Goal: Task Accomplishment & Management: Manage account settings

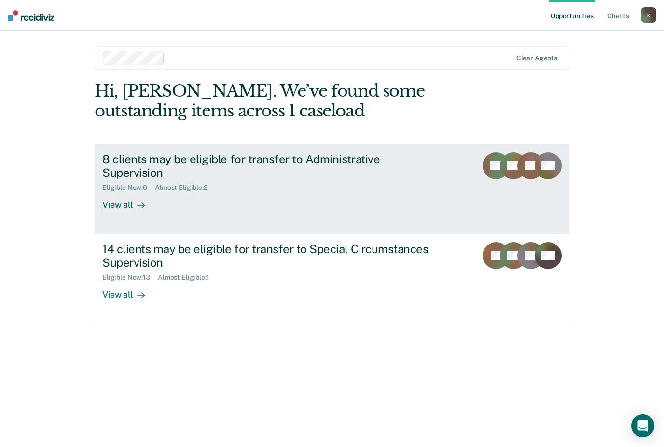
click at [124, 208] on div "View all" at bounding box center [129, 201] width 54 height 19
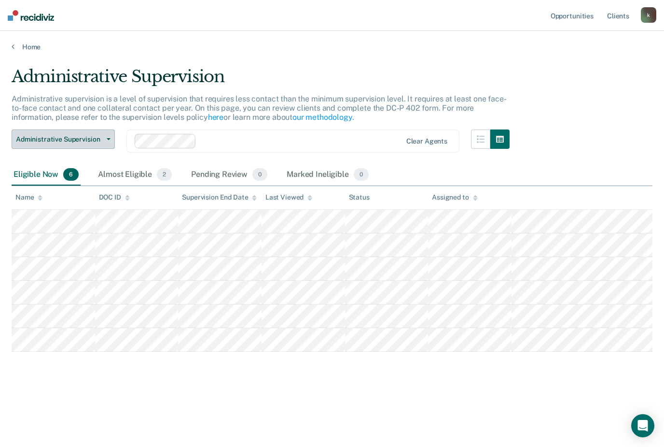
click at [50, 138] on span "Administrative Supervision" at bounding box center [59, 139] width 87 height 8
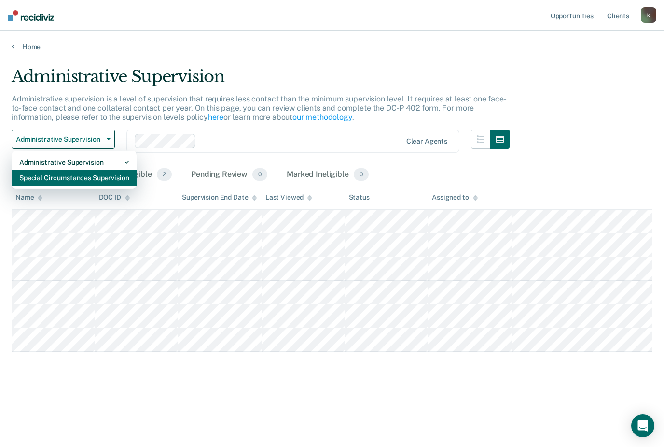
click at [33, 176] on div "Special Circumstances Supervision" at bounding box center [74, 177] width 110 height 15
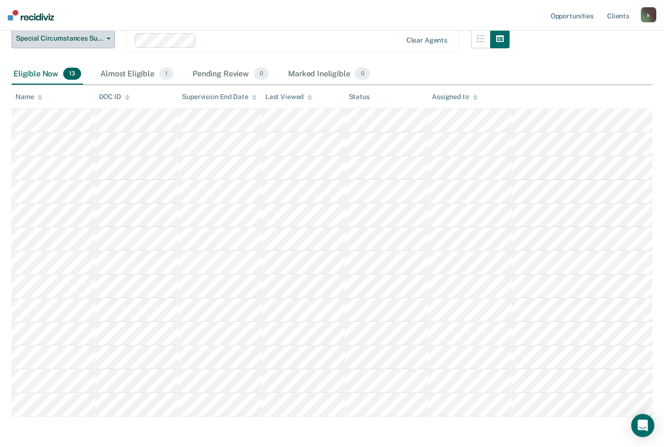
scroll to position [129, 0]
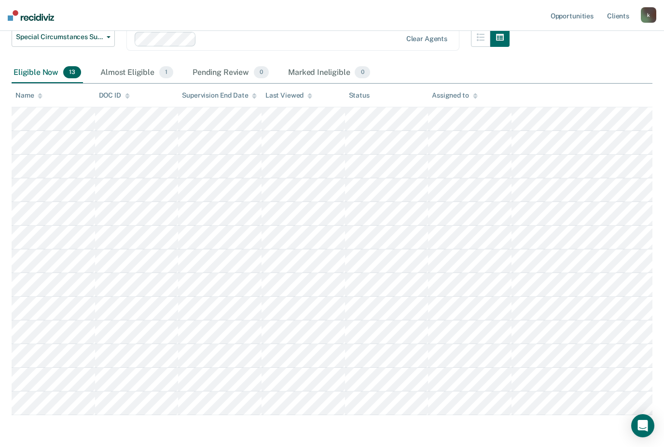
click at [28, 72] on div "Eligible Now 13" at bounding box center [47, 72] width 71 height 21
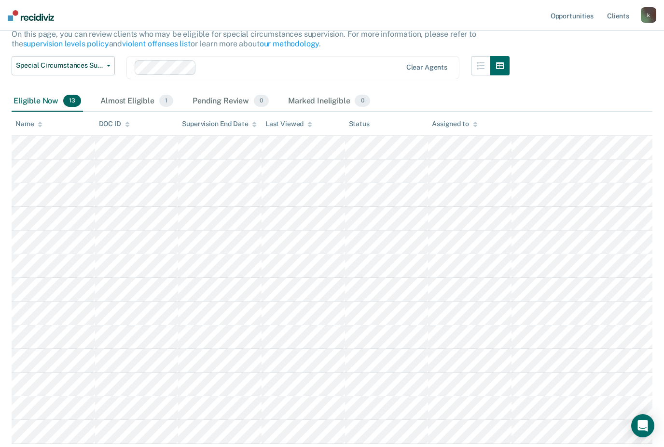
scroll to position [93, 0]
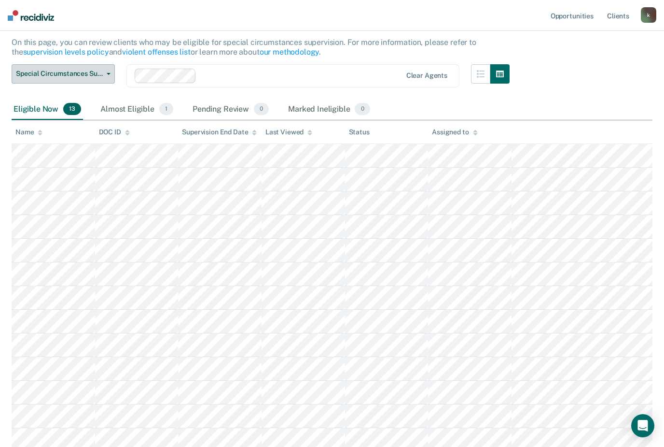
click at [44, 71] on span "Special Circumstances Supervision" at bounding box center [59, 74] width 87 height 8
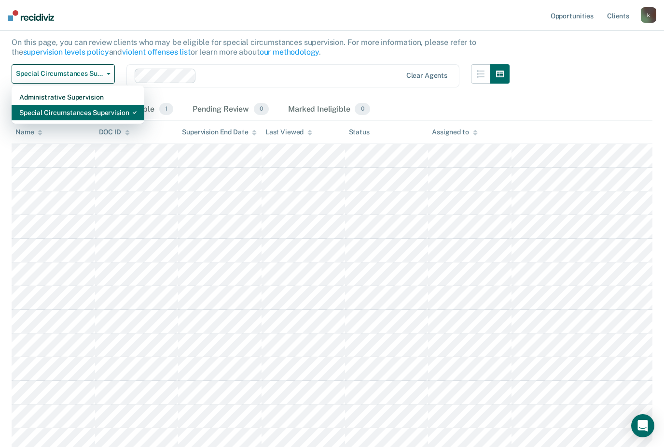
click at [45, 116] on div "Special Circumstances Supervision" at bounding box center [77, 112] width 117 height 15
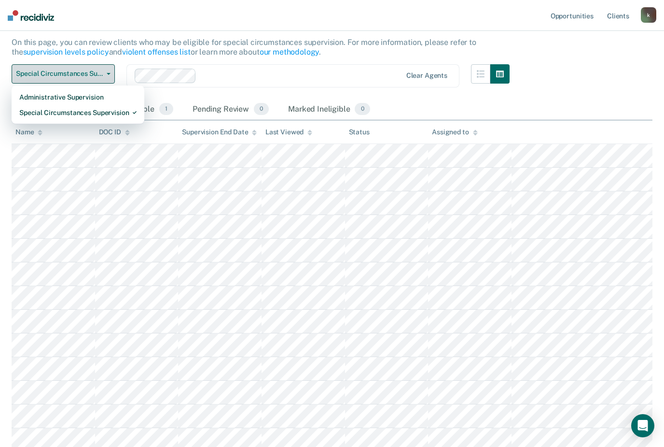
scroll to position [0, 0]
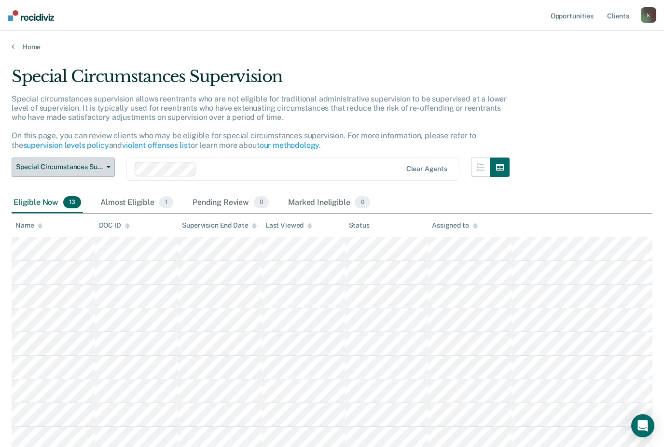
click at [92, 167] on span "Special Circumstances Supervision" at bounding box center [59, 167] width 87 height 8
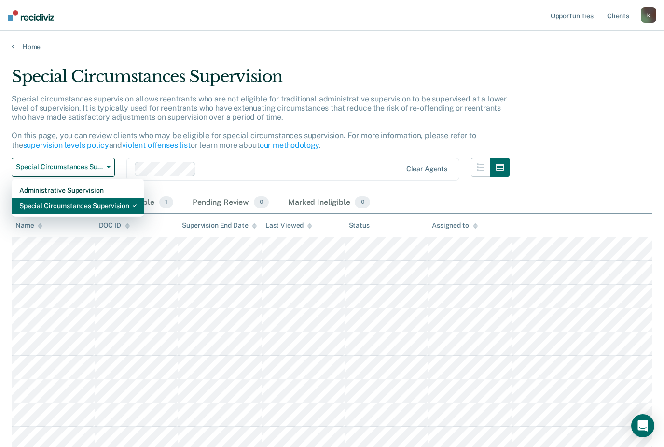
click at [54, 209] on div "Special Circumstances Supervision" at bounding box center [77, 205] width 117 height 15
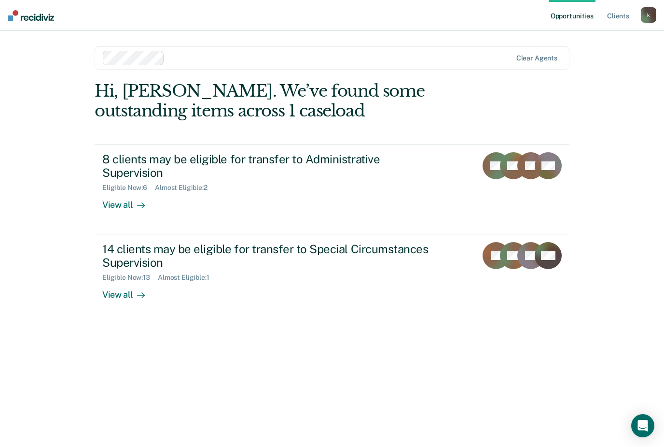
click at [127, 206] on div "View all" at bounding box center [129, 201] width 54 height 19
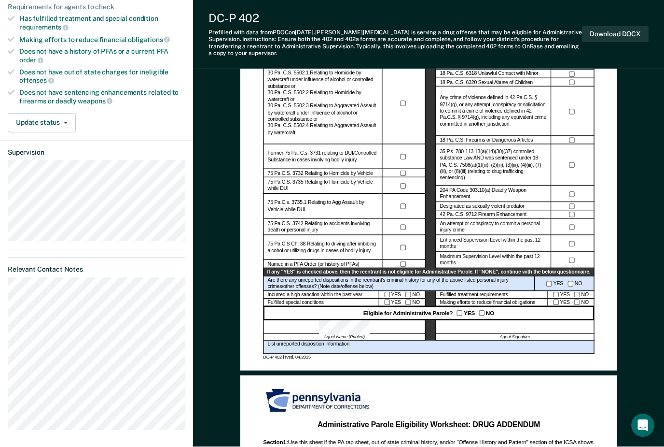
scroll to position [222, 0]
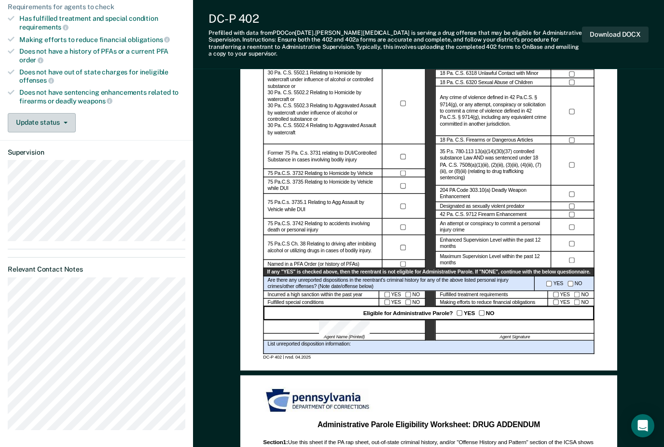
click at [63, 121] on button "Update status" at bounding box center [42, 122] width 68 height 19
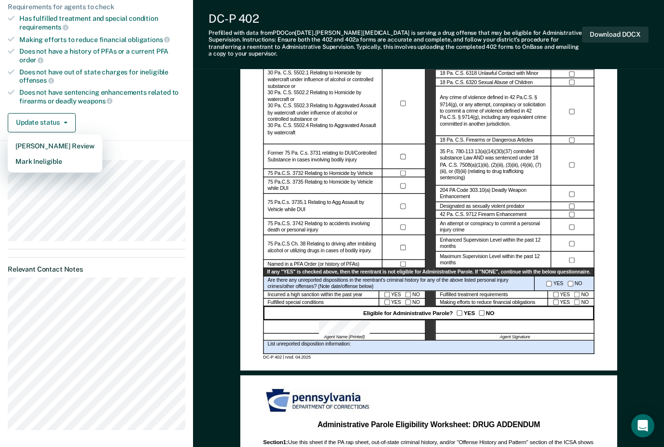
click at [138, 113] on div "Update status [PERSON_NAME] Review Mark Ineligible" at bounding box center [97, 122] width 178 height 19
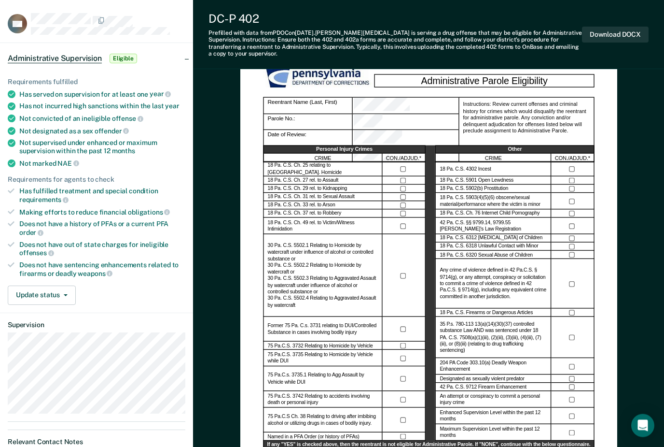
scroll to position [42, 0]
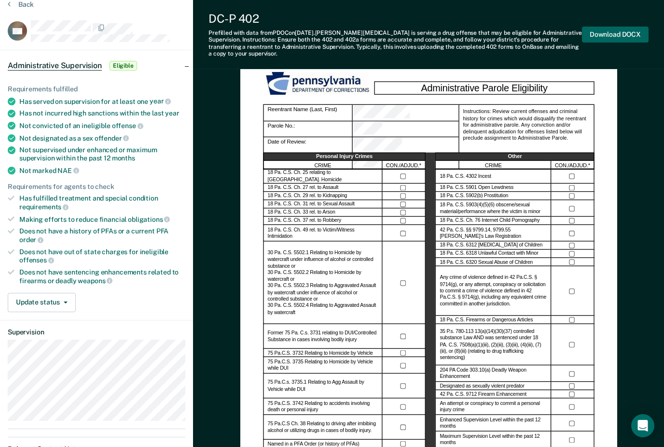
click at [619, 34] on button "Download DOCX" at bounding box center [615, 35] width 67 height 16
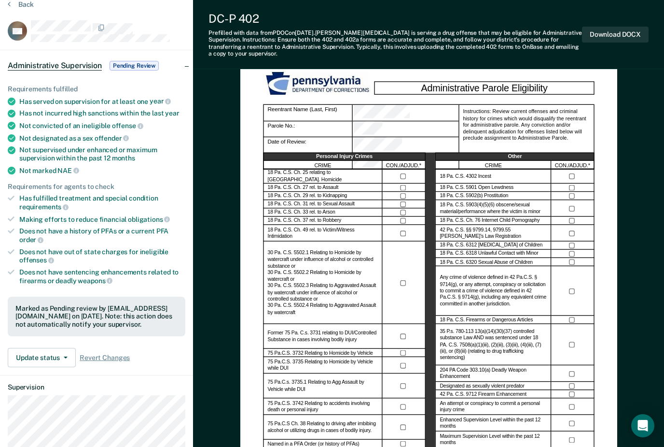
scroll to position [0, 0]
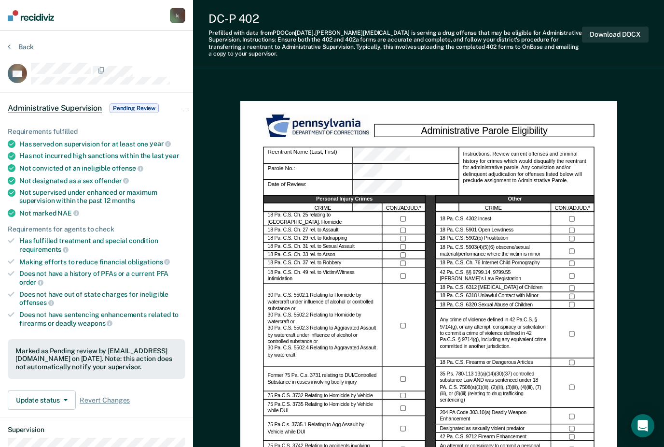
click at [155, 68] on div at bounding box center [108, 70] width 154 height 14
click at [21, 50] on button "Back" at bounding box center [21, 46] width 26 height 9
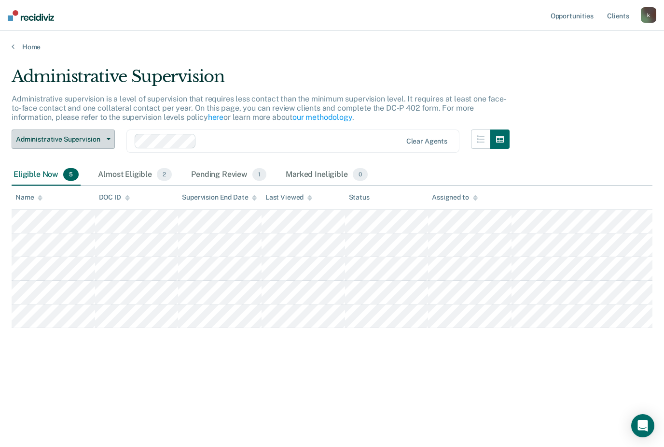
click at [105, 146] on button "Administrative Supervision" at bounding box center [63, 138] width 103 height 19
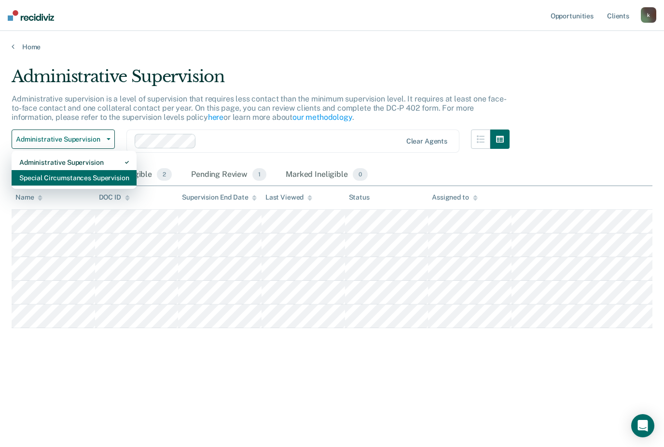
click at [92, 181] on div "Special Circumstances Supervision" at bounding box center [74, 177] width 110 height 15
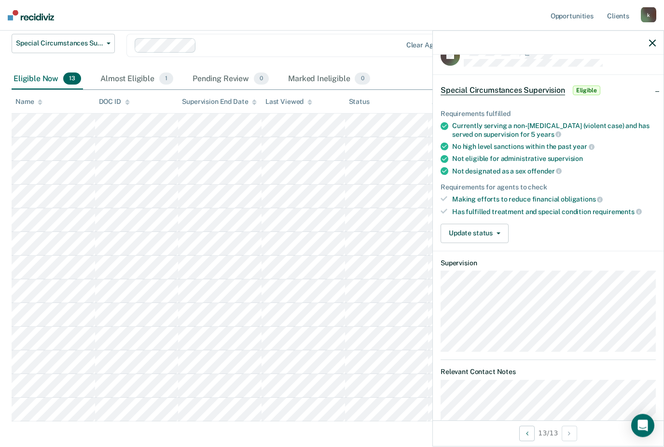
scroll to position [124, 0]
click at [489, 226] on button "Update status" at bounding box center [475, 233] width 68 height 19
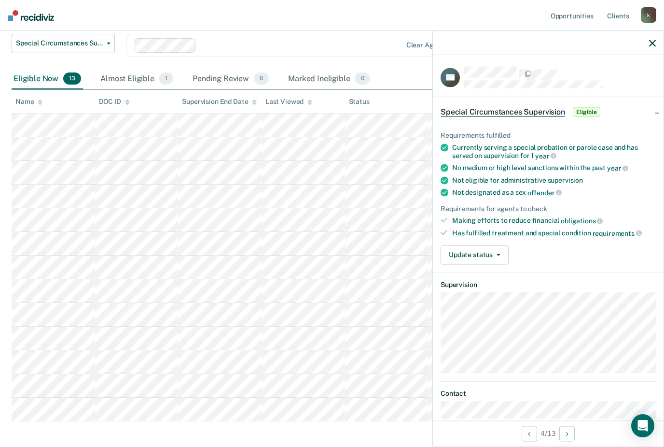
scroll to position [0, 0]
click at [495, 253] on span "button" at bounding box center [497, 254] width 8 height 2
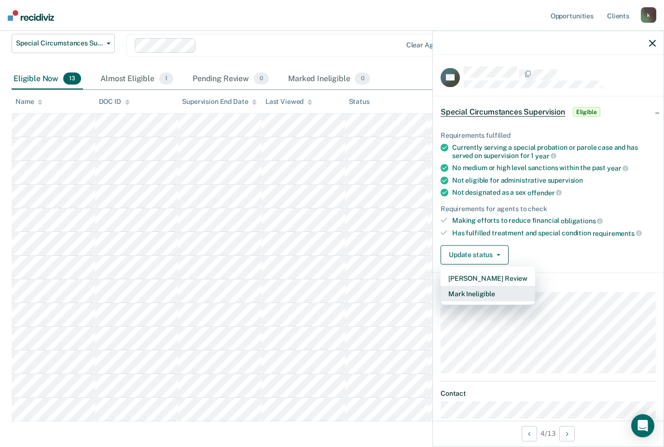
click at [500, 285] on button "Mark Ineligible" at bounding box center [488, 292] width 95 height 15
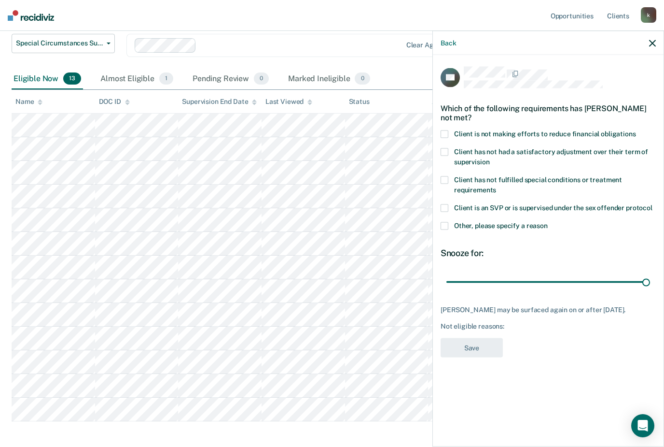
type input "180"
click at [443, 222] on span at bounding box center [445, 226] width 8 height 8
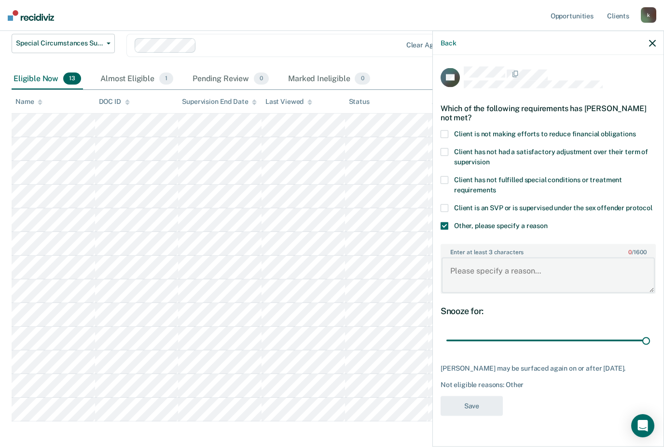
click at [497, 265] on textarea "Enter at least 3 characters 0 / 1600" at bounding box center [548, 275] width 213 height 36
type textarea "No payments made on fines"
click at [484, 396] on button "Save" at bounding box center [472, 406] width 62 height 20
